Goal: Information Seeking & Learning: Check status

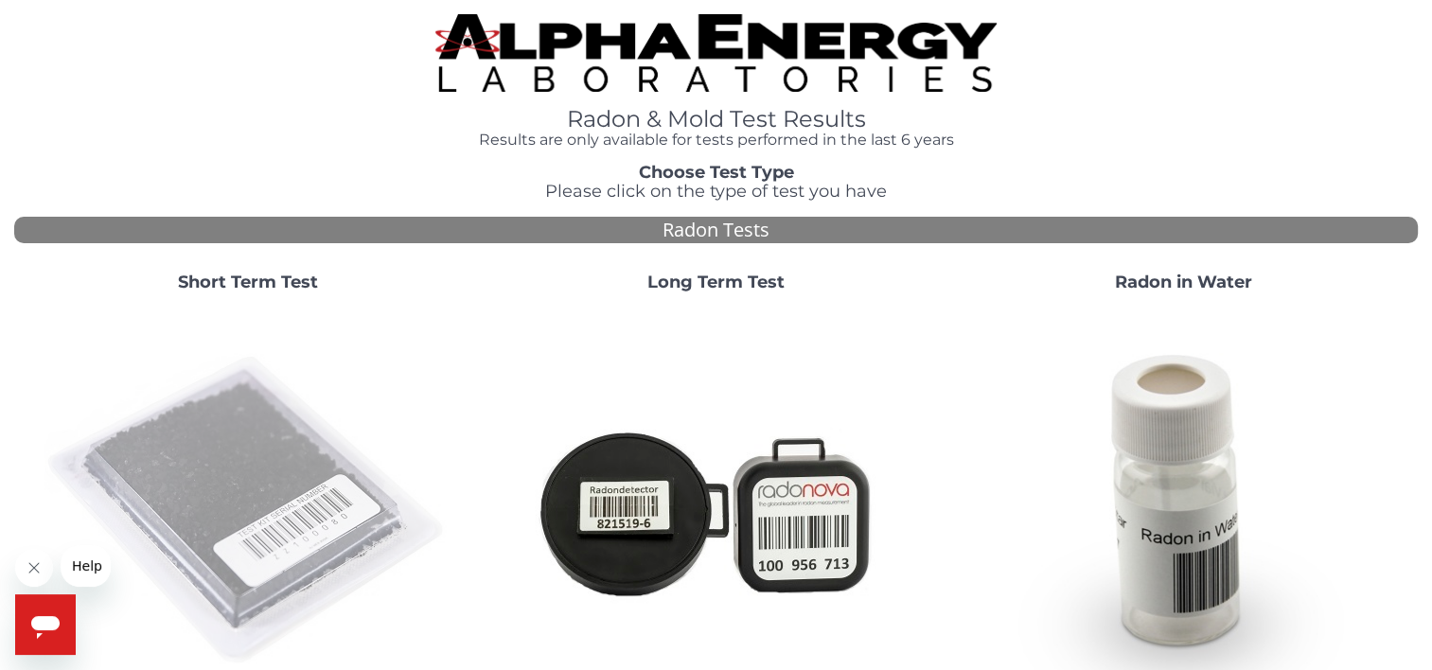
click at [269, 464] on img at bounding box center [247, 511] width 407 height 407
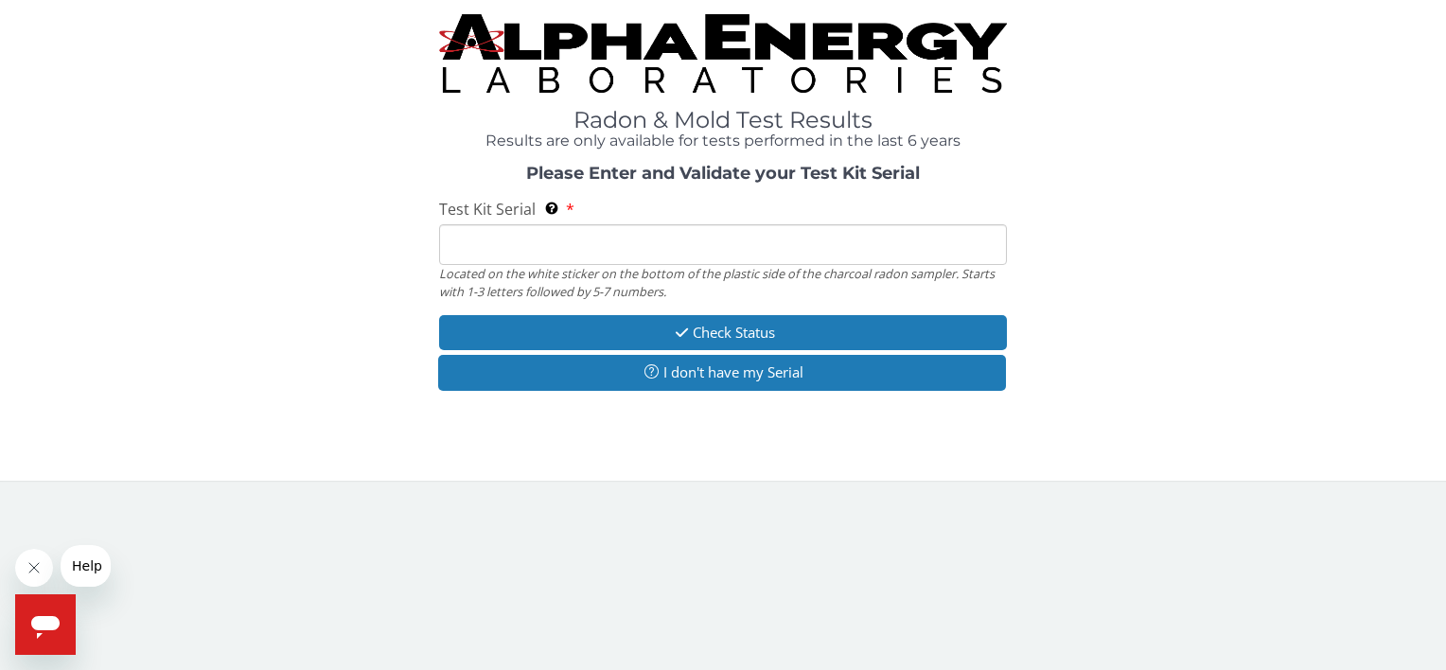
click at [510, 237] on input "Test Kit Serial Located on the white sticker on the bottom of the plastic side …" at bounding box center [722, 244] width 567 height 41
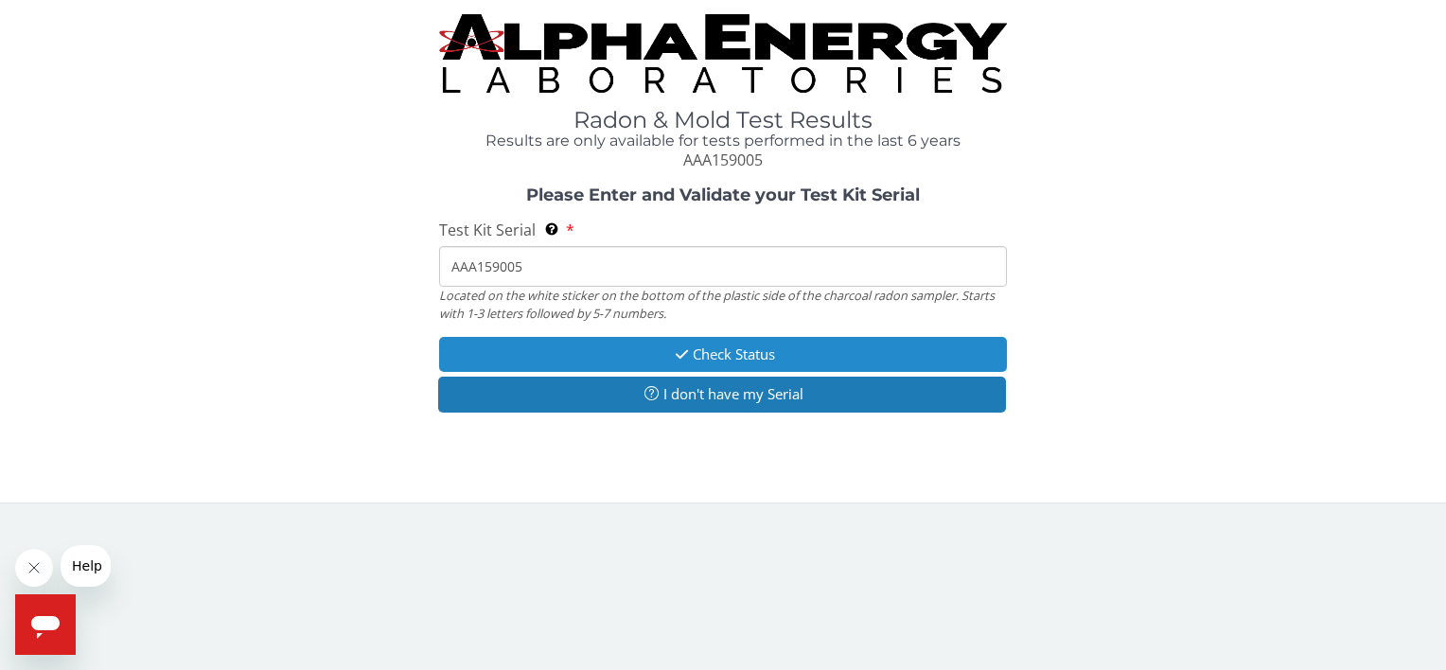
click at [708, 356] on button "Check Status" at bounding box center [722, 354] width 567 height 35
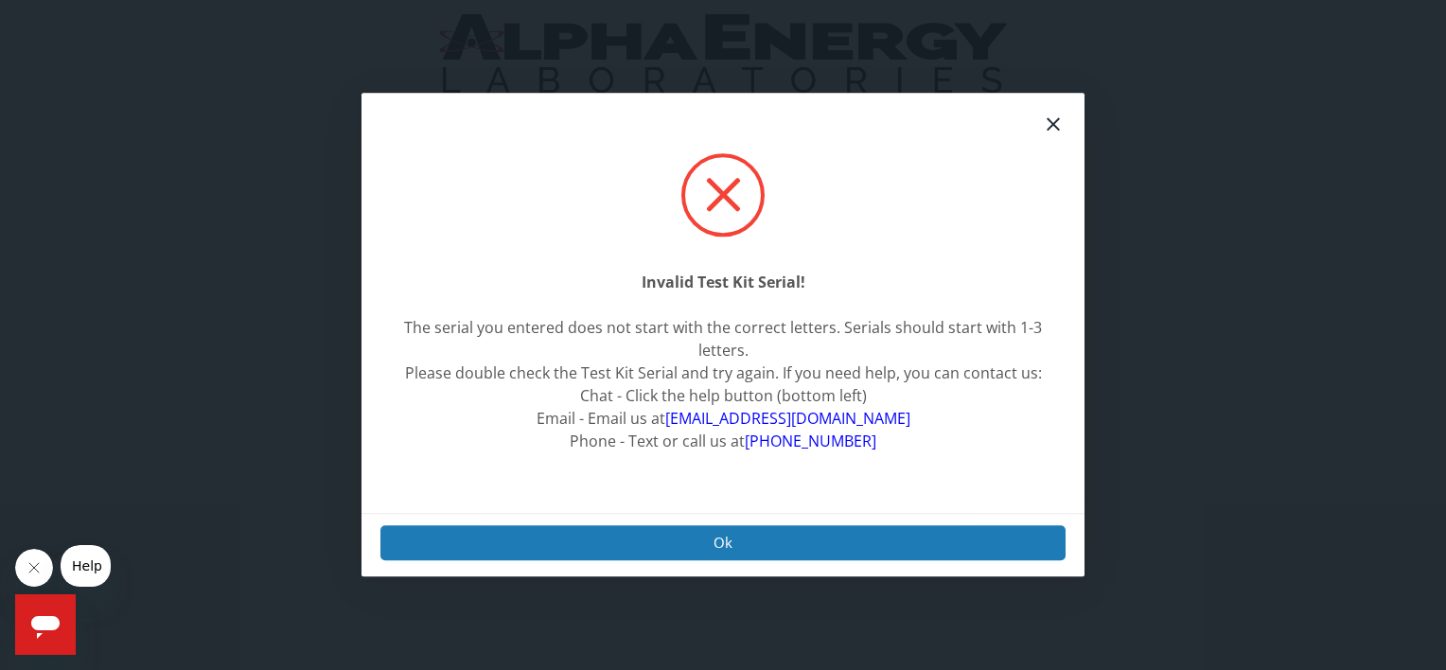
click at [715, 574] on div "Ok" at bounding box center [722, 544] width 723 height 63
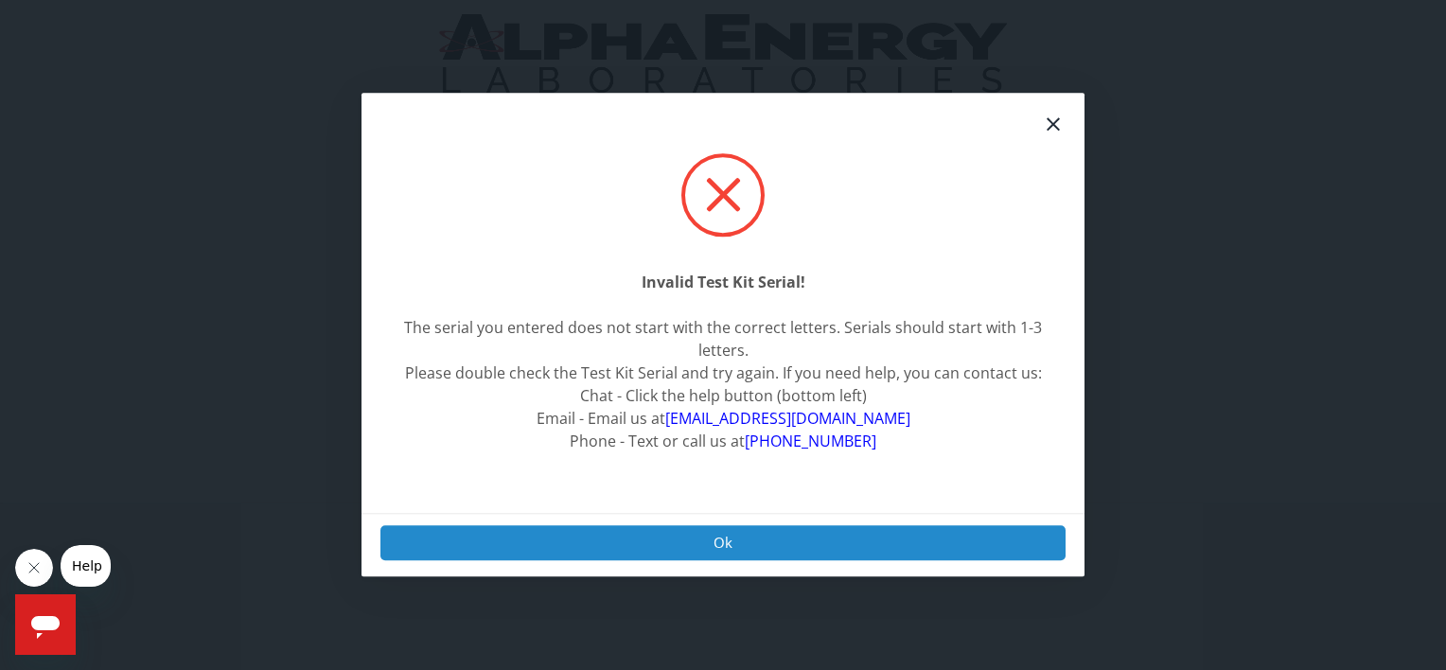
click at [715, 534] on button "Ok" at bounding box center [722, 542] width 685 height 35
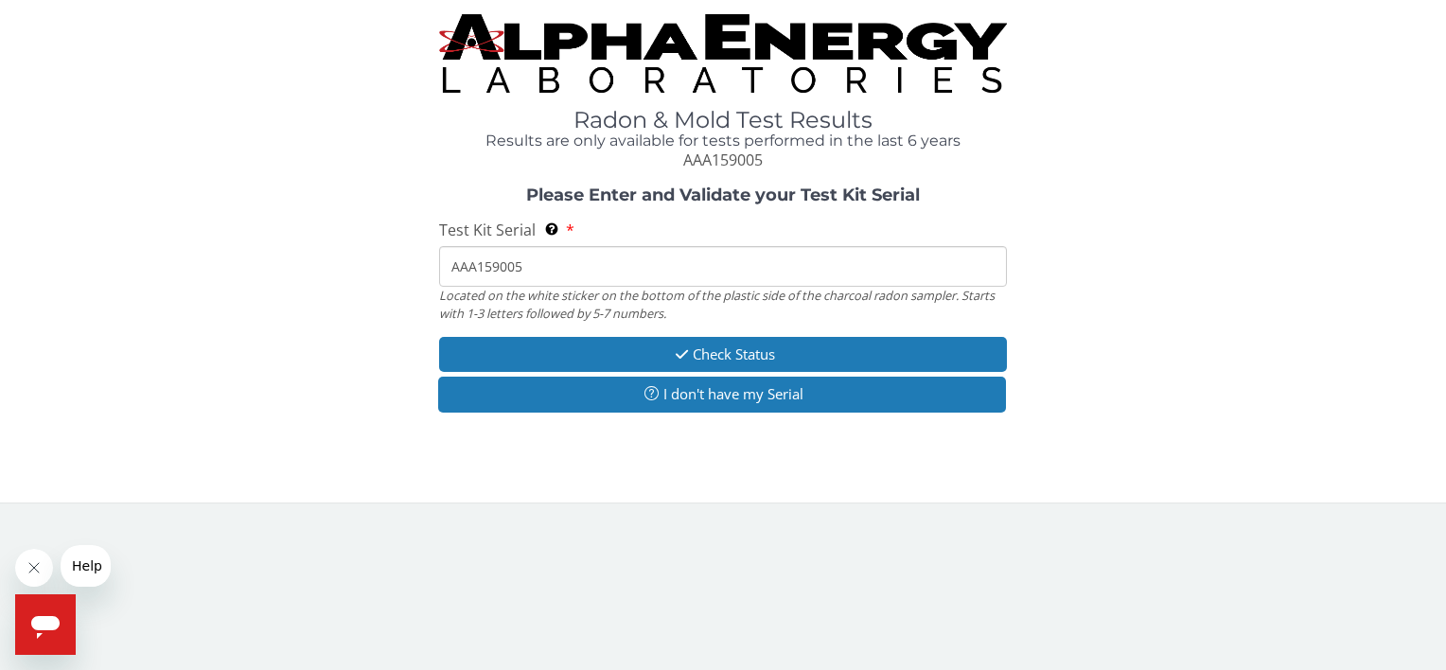
click at [484, 266] on input "AAA159005" at bounding box center [722, 266] width 567 height 41
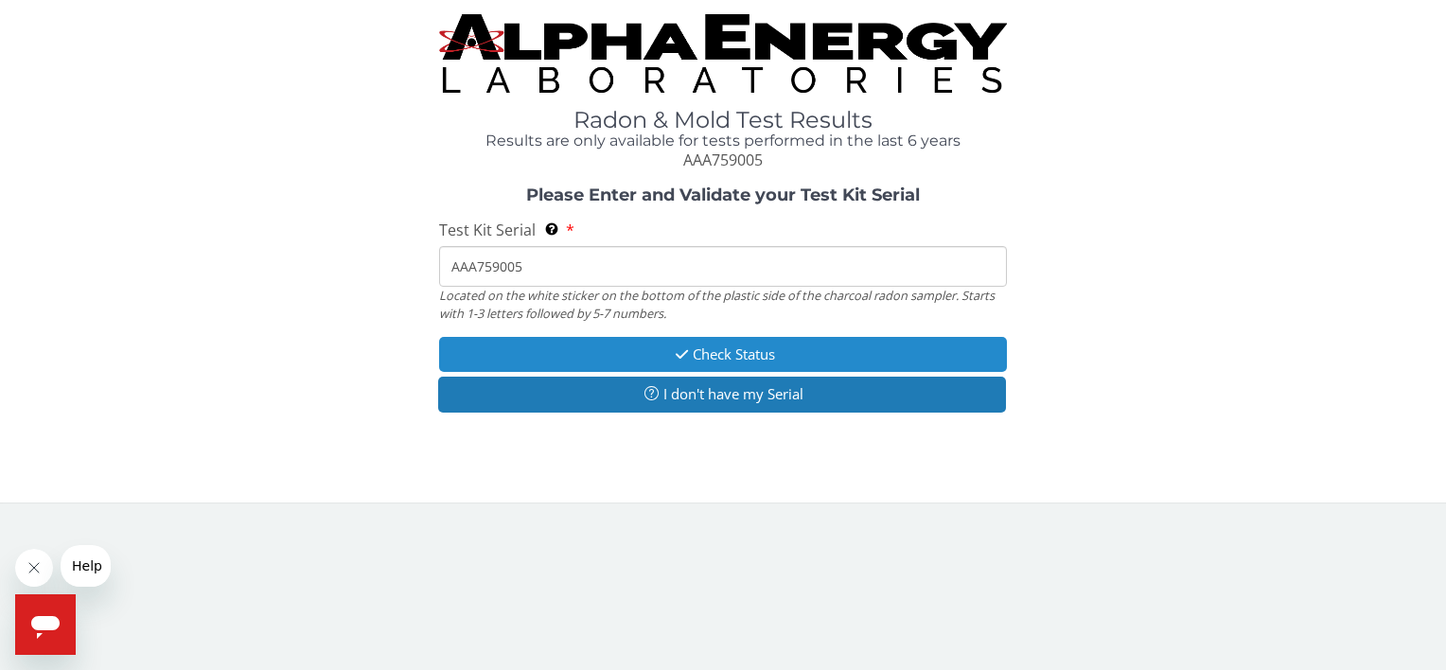
click at [729, 360] on button "Check Status" at bounding box center [722, 354] width 567 height 35
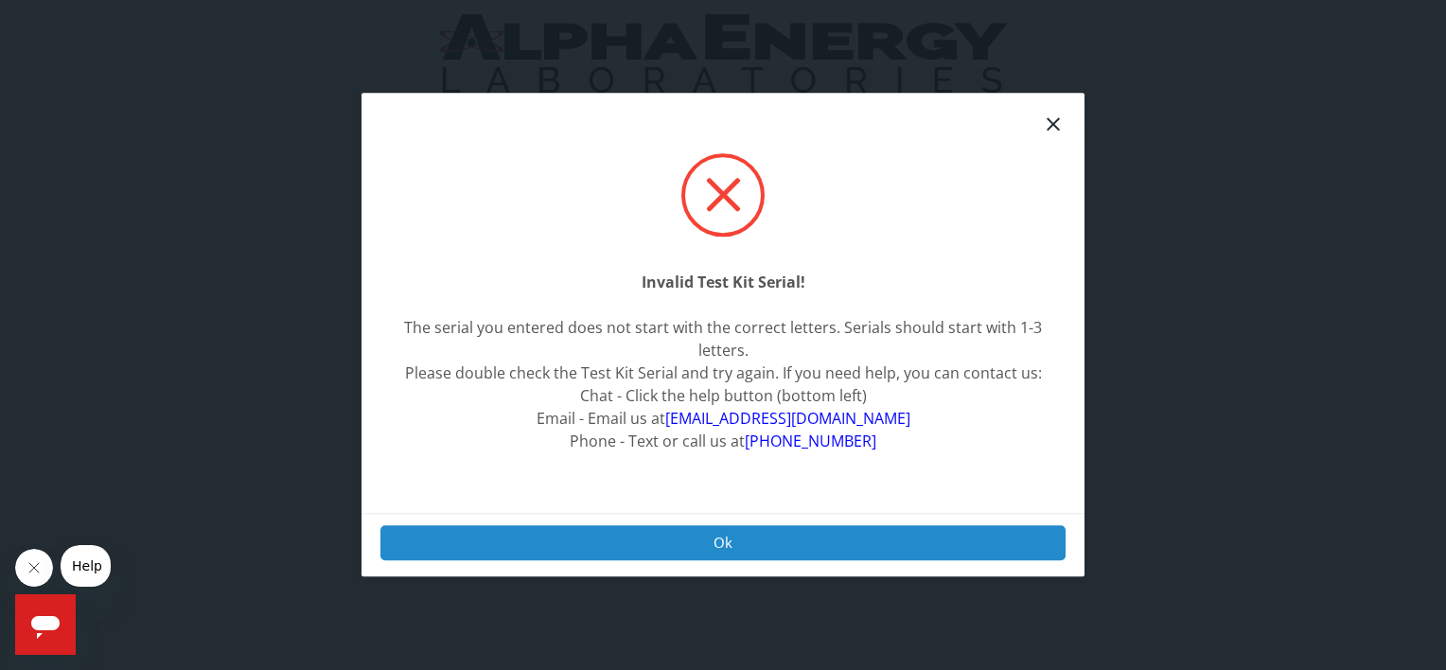
click at [720, 537] on button "Ok" at bounding box center [722, 542] width 685 height 35
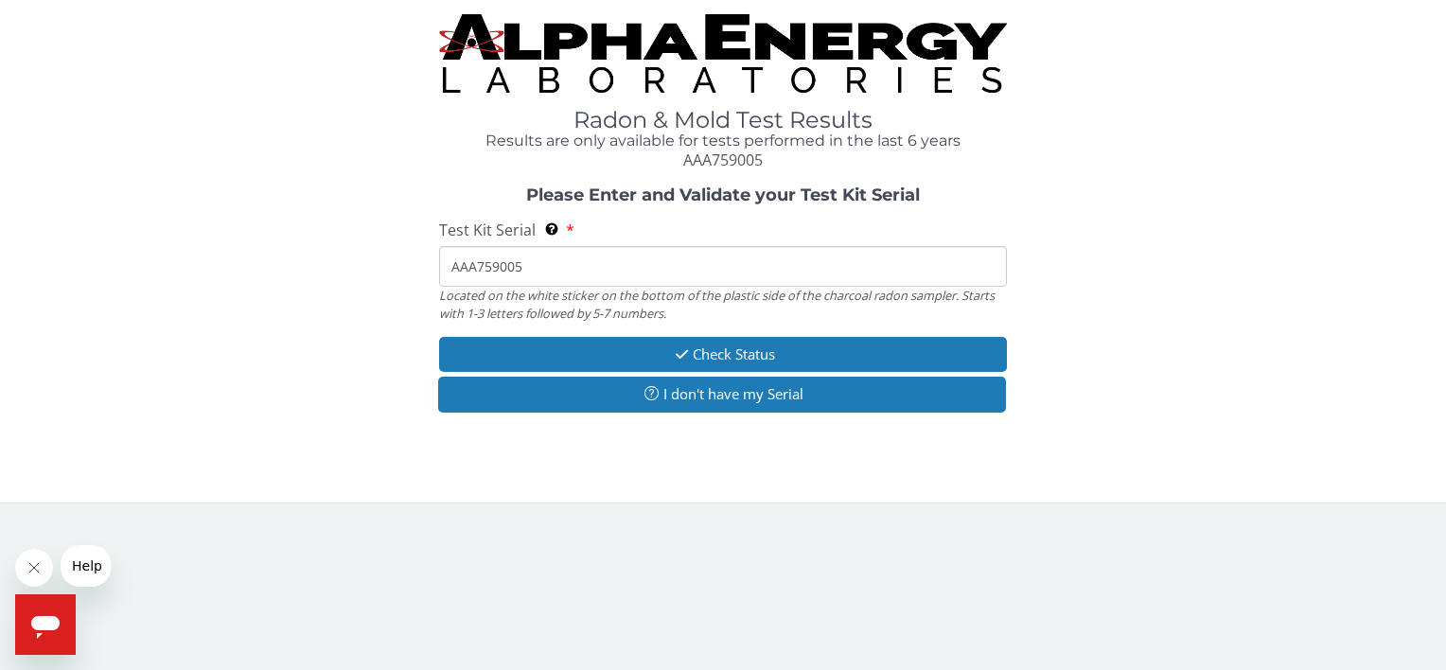
click at [474, 265] on input "AAA759005" at bounding box center [722, 266] width 567 height 41
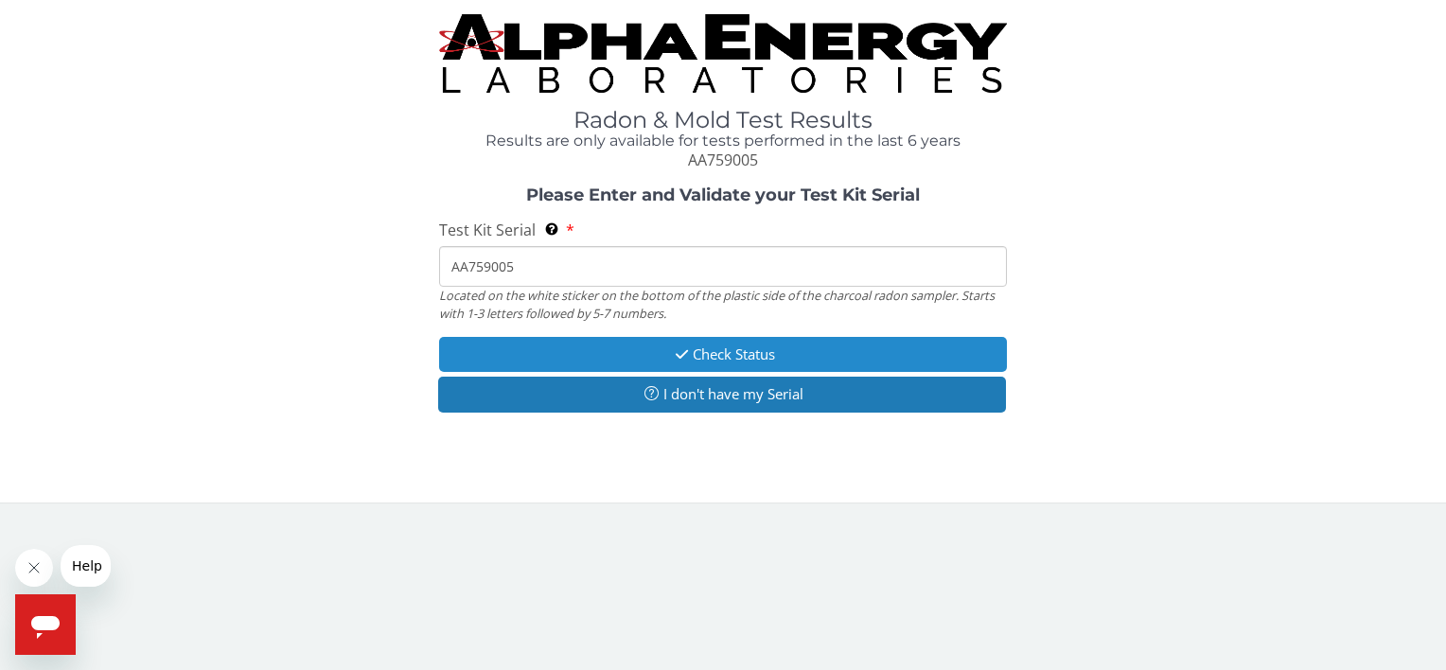
type input "AA759005"
click at [691, 360] on button "Check Status" at bounding box center [722, 354] width 567 height 35
